Goal: Task Accomplishment & Management: Use online tool/utility

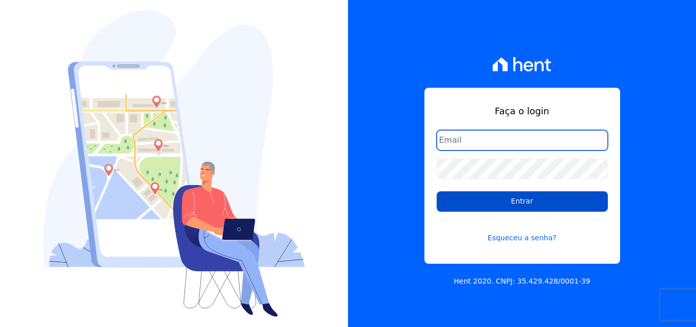
type input "[EMAIL_ADDRESS][DOMAIN_NAME]"
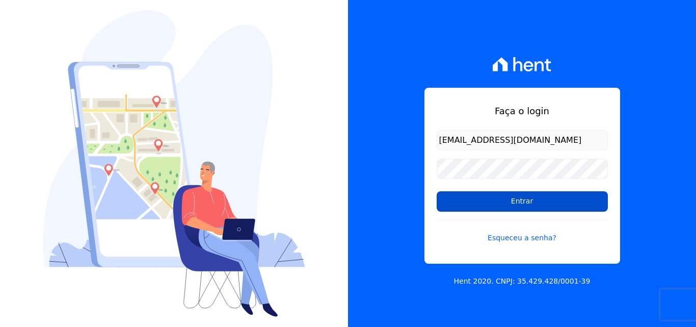
click at [526, 204] on input "Entrar" at bounding box center [522, 201] width 171 height 20
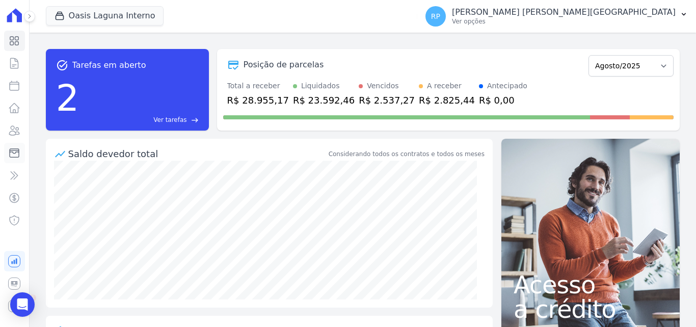
click at [13, 149] on icon at bounding box center [14, 153] width 9 height 9
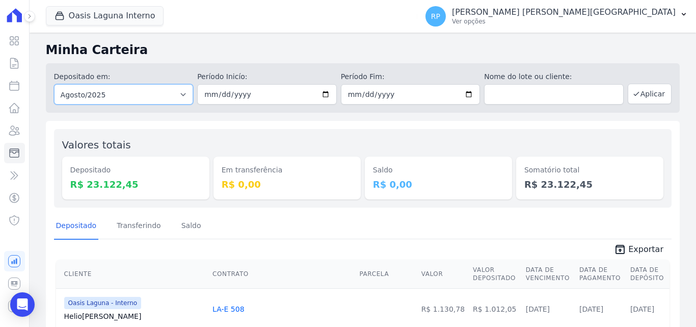
click at [70, 90] on select "Todos os meses Janeiro/2020 Fevereiro/2020 Março/2020 Abril/2020 Maio/2020 Junh…" at bounding box center [124, 94] width 140 height 20
select select "all"
click at [54, 84] on select "Todos os meses Janeiro/2020 Fevereiro/2020 Março/2020 Abril/2020 Maio/2020 Junh…" at bounding box center [124, 94] width 140 height 20
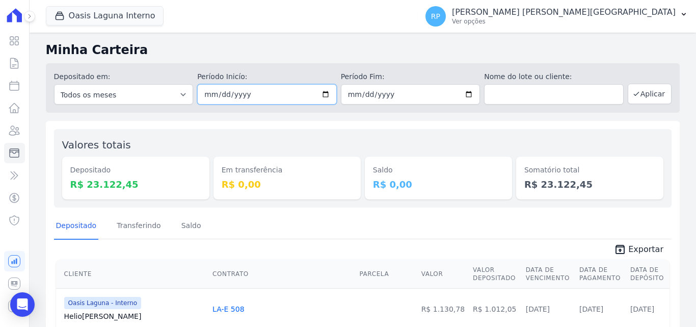
click at [322, 94] on input "date" at bounding box center [267, 94] width 140 height 20
type input "2025-08-27"
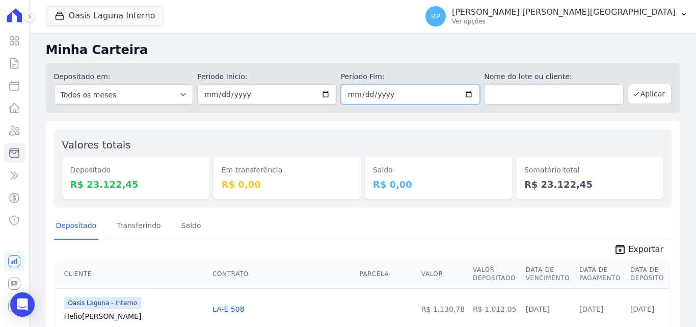
click at [465, 93] on input "date" at bounding box center [411, 94] width 140 height 20
type input "2025-08-27"
click at [116, 19] on button "Oasis Laguna Interno" at bounding box center [105, 15] width 118 height 19
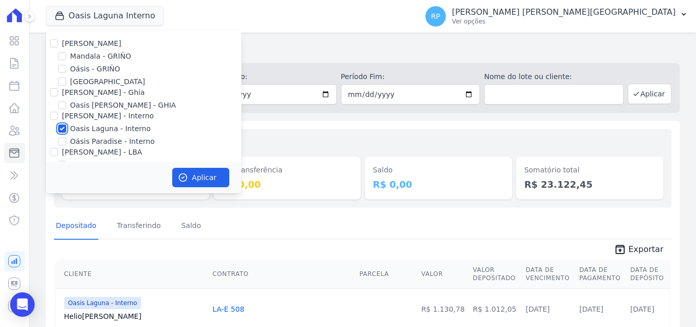
click at [63, 132] on input "Oasis Laguna - Interno" at bounding box center [62, 128] width 8 height 8
checkbox input "false"
click at [61, 69] on input "Oásis - GRIÑO" at bounding box center [62, 69] width 8 height 8
checkbox input "true"
click at [190, 170] on button "Aplicar" at bounding box center [200, 177] width 57 height 19
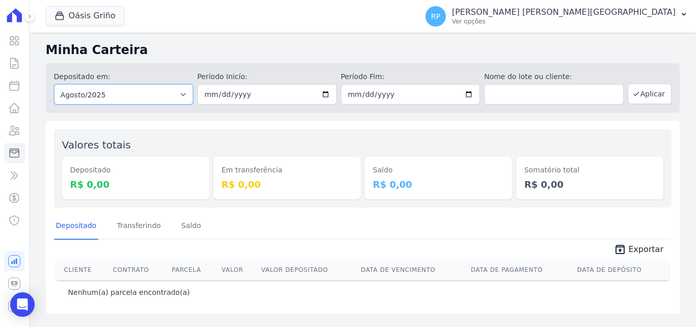
click at [154, 92] on select "Todos os meses Janeiro/2015 Fevereiro/2015 Março/2015 Abril/2015 Maio/2015 Junh…" at bounding box center [124, 94] width 140 height 20
select select "all"
click at [54, 84] on select "Todos os meses Janeiro/2015 Fevereiro/2015 Março/2015 Abril/2015 Maio/2015 Junh…" at bounding box center [124, 94] width 140 height 20
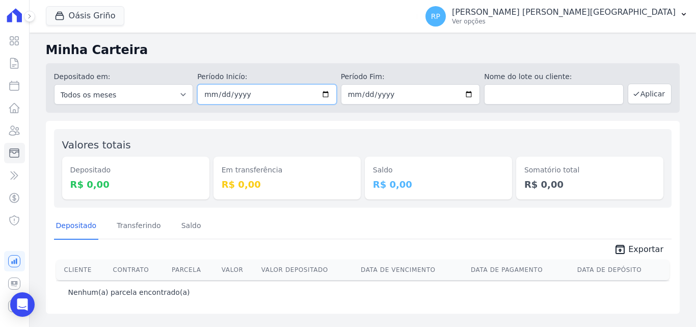
click at [327, 95] on input "date" at bounding box center [267, 94] width 140 height 20
type input "[DATE]"
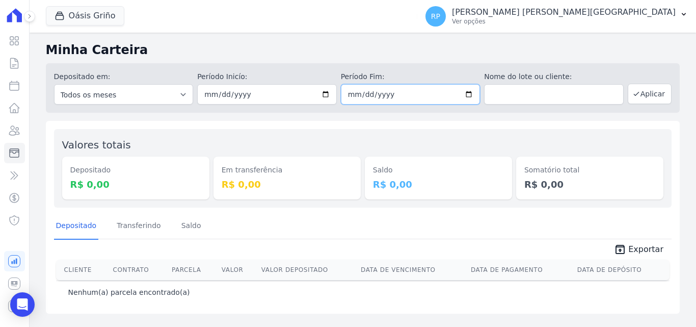
click at [470, 92] on input "date" at bounding box center [411, 94] width 140 height 20
type input "[DATE]"
click at [652, 90] on button "Aplicar" at bounding box center [650, 94] width 44 height 20
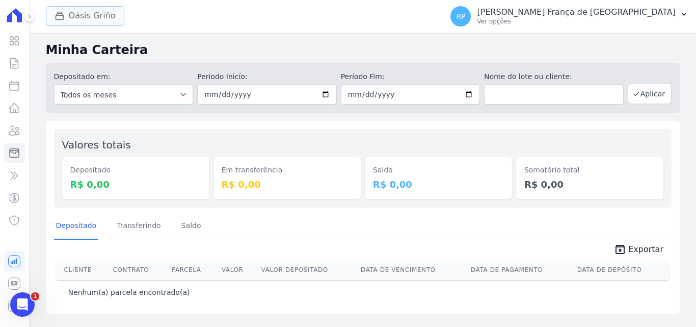
click at [71, 11] on button "Oásis Griño" at bounding box center [85, 15] width 78 height 19
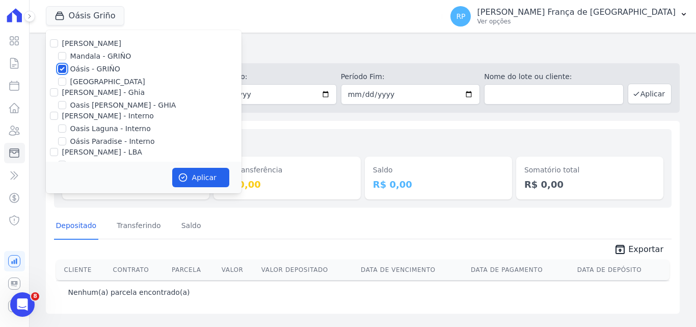
click at [63, 67] on input "Oásis - GRIÑO" at bounding box center [62, 69] width 8 height 8
checkbox input "false"
click at [55, 90] on input "[PERSON_NAME] - Ghia" at bounding box center [54, 92] width 8 height 8
checkbox input "true"
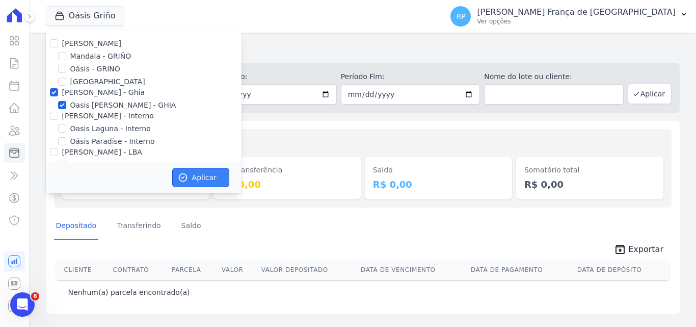
click at [200, 173] on button "Aplicar" at bounding box center [200, 177] width 57 height 19
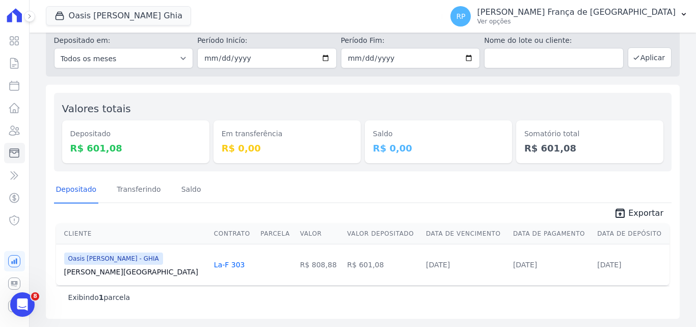
click at [641, 206] on span "unarchive Exportar" at bounding box center [363, 212] width 618 height 18
click at [630, 214] on span "Exportar" at bounding box center [645, 213] width 35 height 12
click at [133, 19] on button "Oasis [PERSON_NAME] Ghia" at bounding box center [118, 15] width 145 height 19
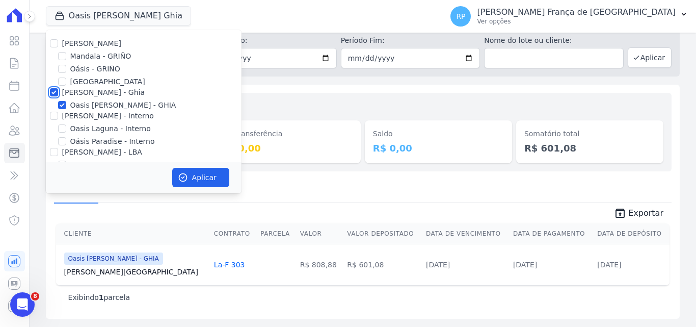
click at [55, 93] on input "[PERSON_NAME] - Ghia" at bounding box center [54, 92] width 8 height 8
checkbox input "false"
click at [51, 115] on input "[PERSON_NAME] - Interno" at bounding box center [54, 116] width 8 height 8
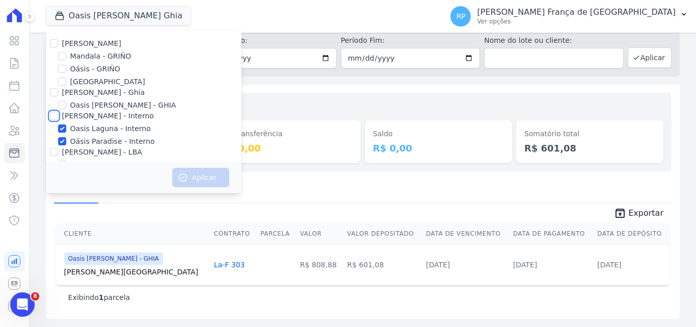
checkbox input "true"
click at [199, 175] on button "Aplicar" at bounding box center [200, 177] width 57 height 19
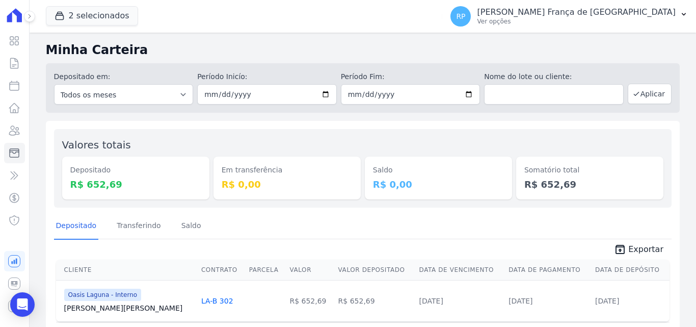
scroll to position [36, 0]
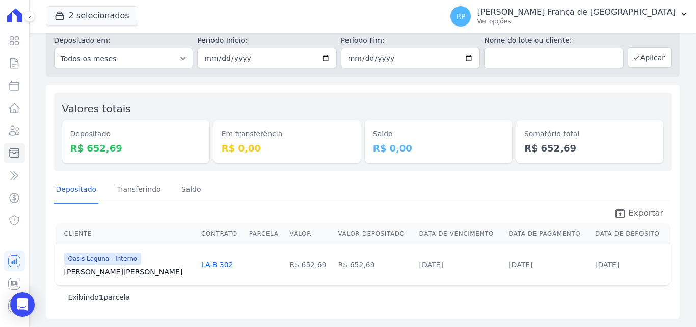
click at [628, 211] on span "Exportar" at bounding box center [645, 213] width 35 height 12
click at [93, 11] on button "2 selecionados" at bounding box center [92, 15] width 92 height 19
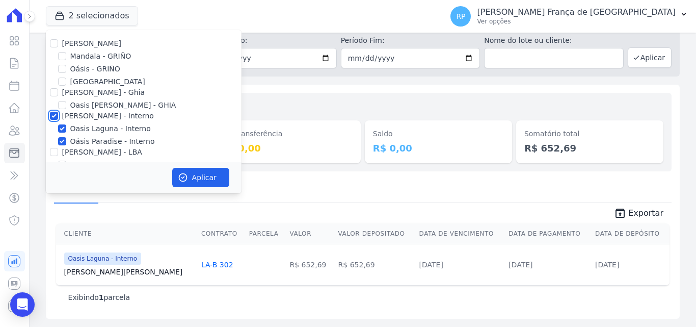
click at [52, 115] on input "[PERSON_NAME] - Interno" at bounding box center [54, 116] width 8 height 8
checkbox input "false"
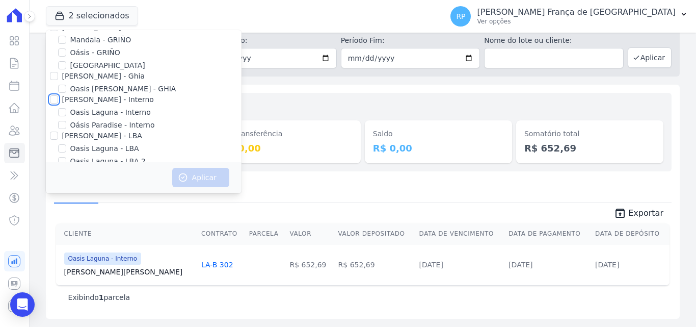
scroll to position [30, 0]
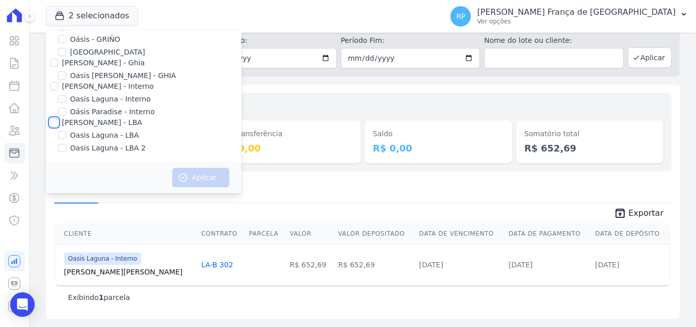
click at [51, 123] on input "[PERSON_NAME] - LBA" at bounding box center [54, 122] width 8 height 8
checkbox input "true"
click at [189, 178] on button "Aplicar" at bounding box center [200, 177] width 57 height 19
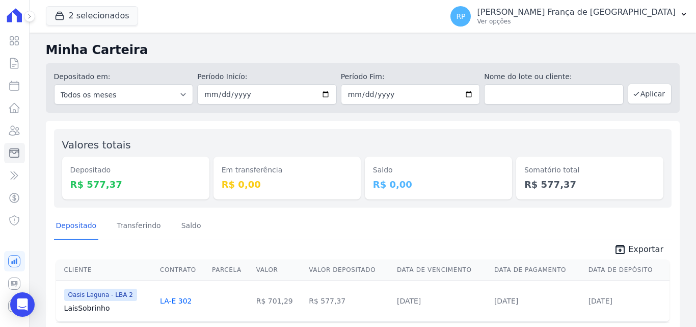
scroll to position [36, 0]
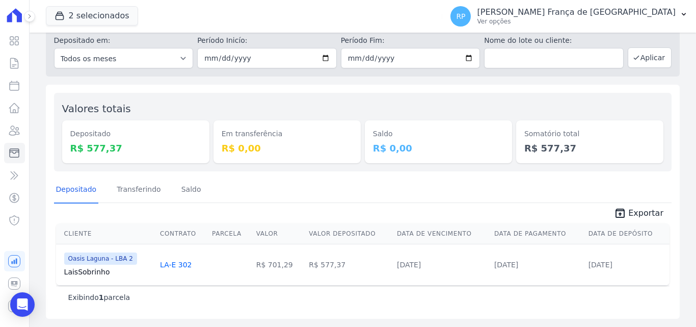
click at [631, 206] on span "unarchive Exportar" at bounding box center [363, 212] width 618 height 18
click at [629, 211] on span "Exportar" at bounding box center [645, 213] width 35 height 12
